Goal: Check status: Check status

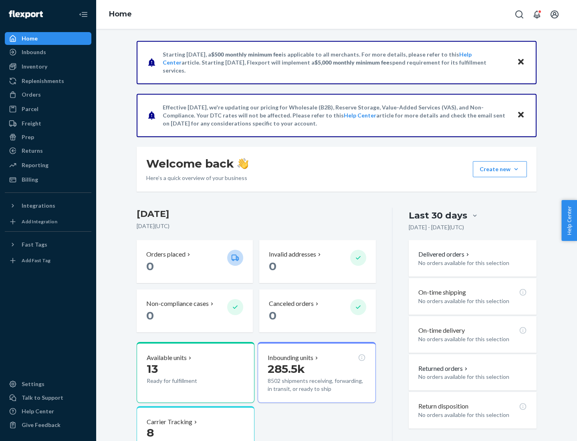
click at [516, 169] on button "Create new Create new inbound Create new order Create new product" at bounding box center [500, 169] width 54 height 16
click at [33, 52] on div "Inbounds" at bounding box center [34, 52] width 24 height 8
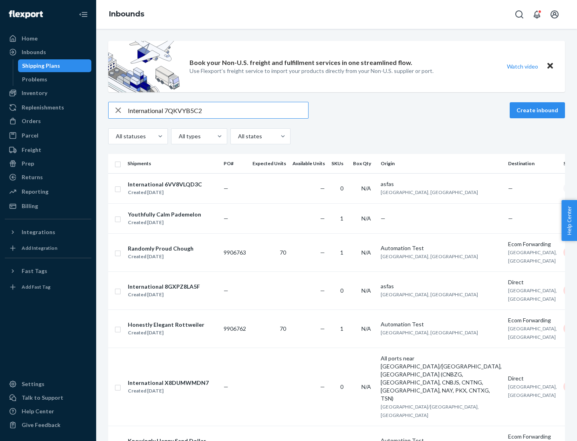
type input "International 7QKVYB5C29"
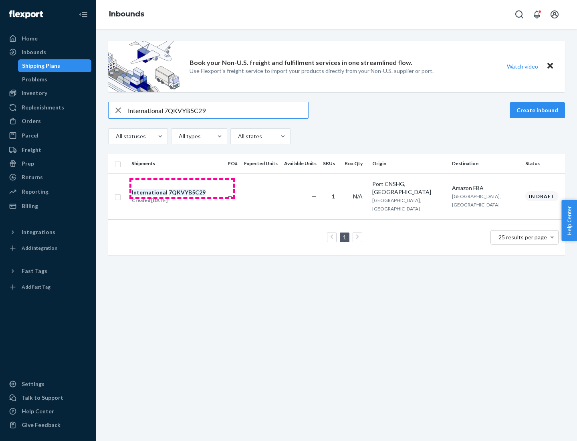
click at [182, 196] on div "Created [DATE]" at bounding box center [169, 200] width 74 height 8
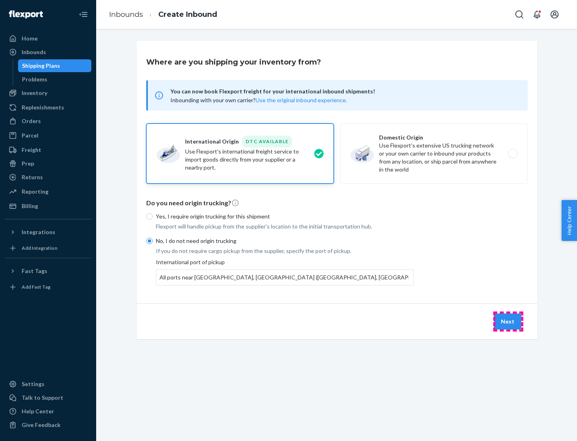
click at [508, 321] on button "Next" at bounding box center [507, 321] width 27 height 16
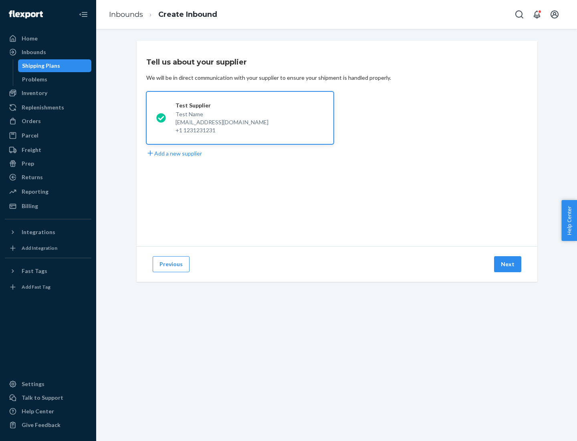
click at [508, 264] on button "Next" at bounding box center [507, 264] width 27 height 16
